Goal: Register for event/course

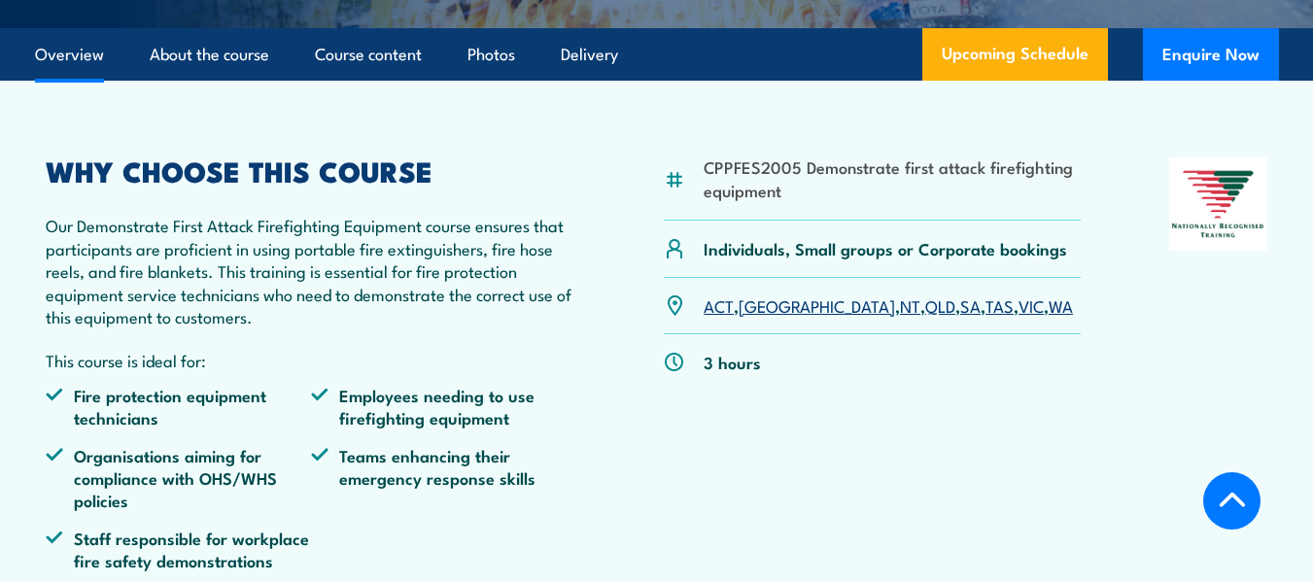
scroll to position [778, 0]
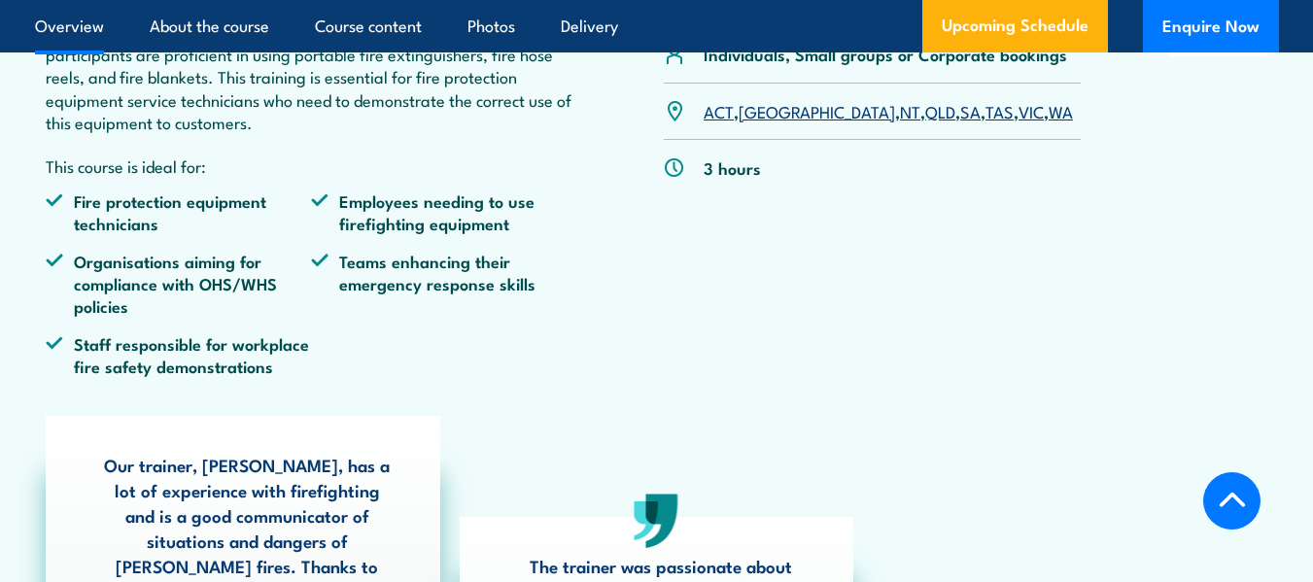
click at [1049, 122] on link "WA" at bounding box center [1061, 110] width 24 height 23
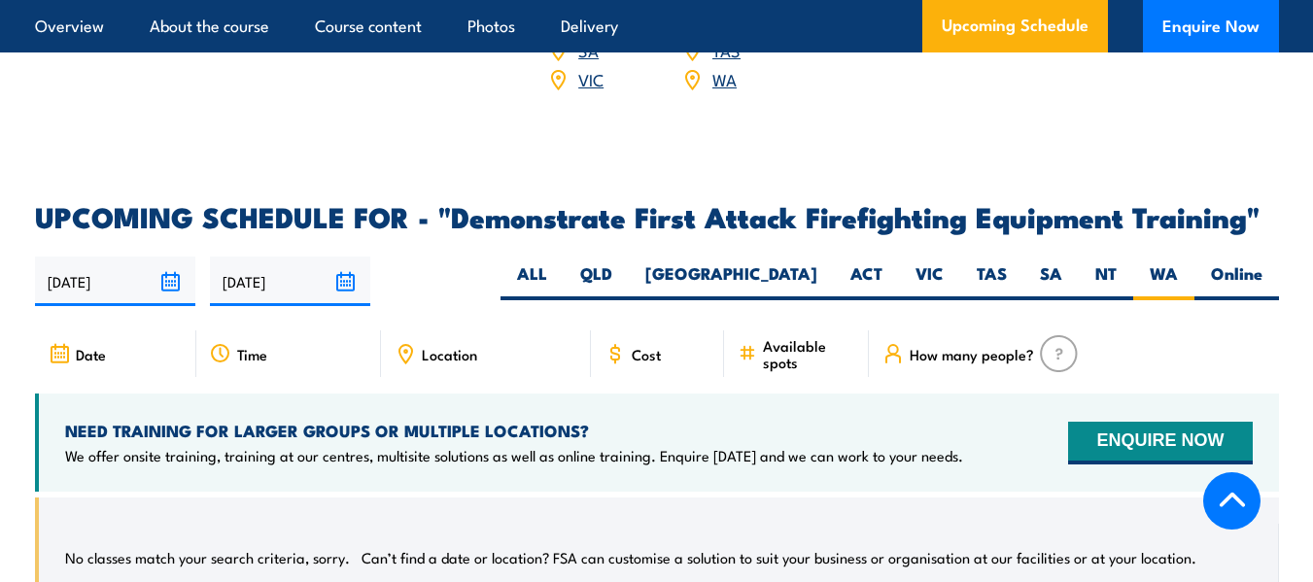
scroll to position [3284, 0]
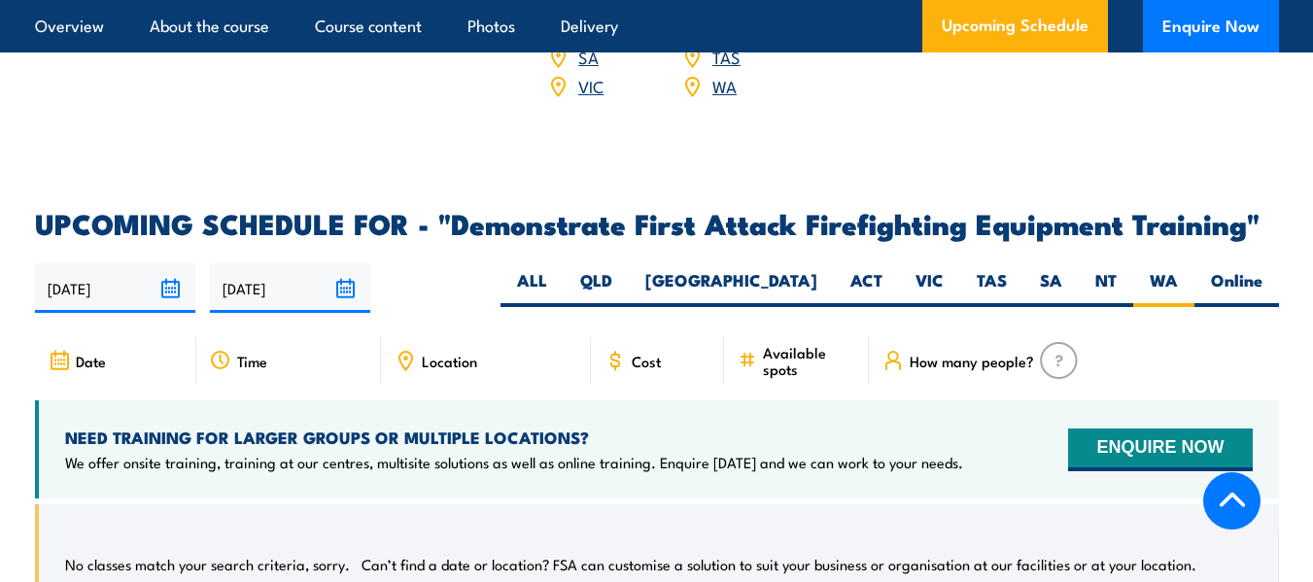
click at [745, 363] on icon at bounding box center [748, 363] width 13 height 0
click at [633, 354] on span "Cost" at bounding box center [646, 361] width 29 height 17
click at [607, 350] on icon at bounding box center [615, 360] width 21 height 21
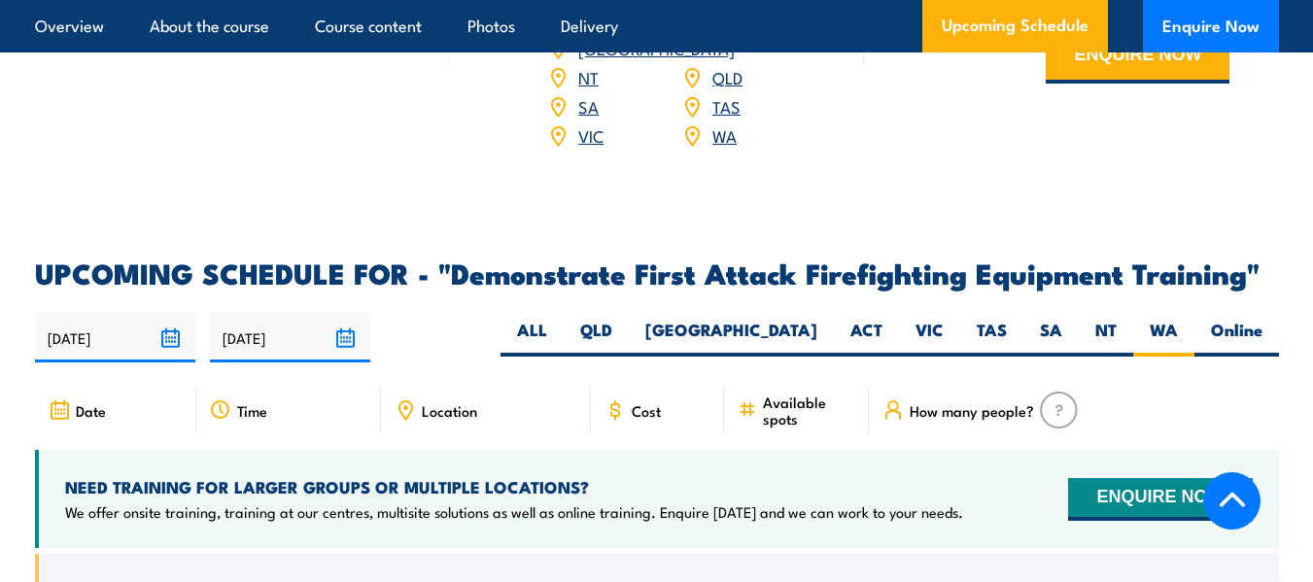
scroll to position [3187, 0]
